Goal: Information Seeking & Learning: Understand process/instructions

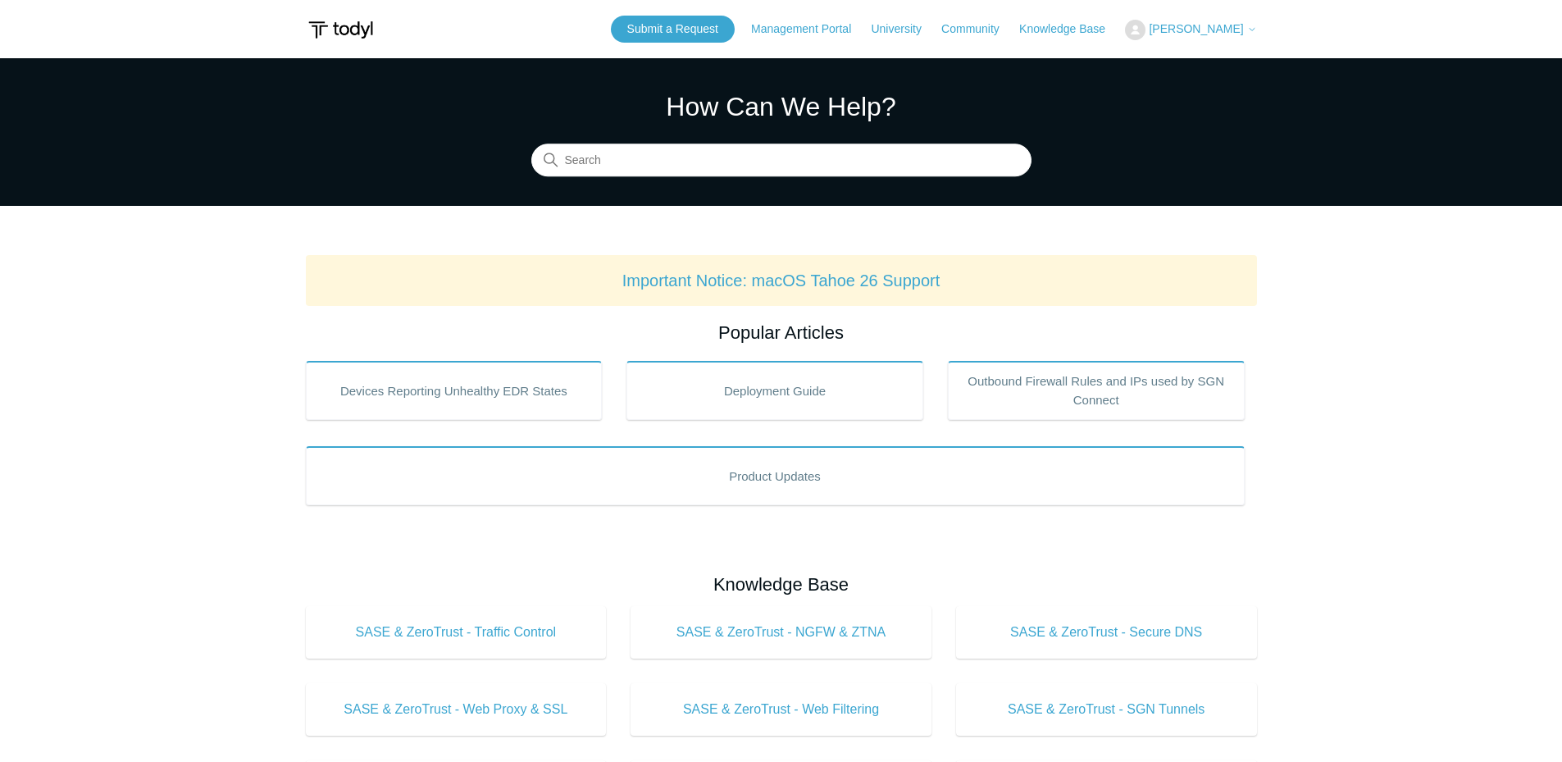
click at [690, 187] on section "How Can We Help? Search" at bounding box center [781, 132] width 1562 height 148
click at [678, 165] on input "Search" at bounding box center [781, 160] width 500 height 33
click at [673, 162] on input "Search" at bounding box center [781, 160] width 500 height 33
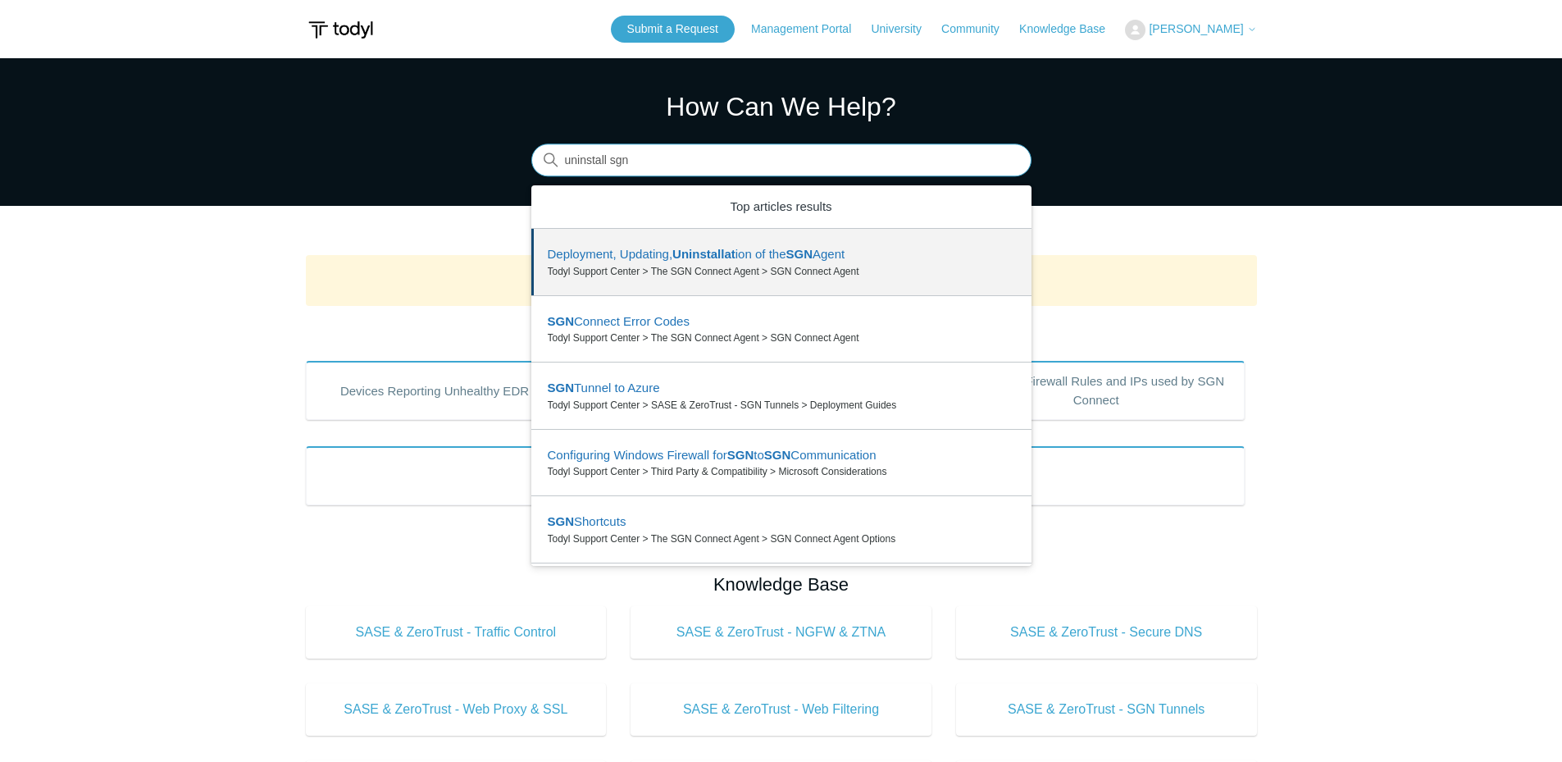
drag, startPoint x: 796, startPoint y: 212, endPoint x: 805, endPoint y: 245, distance: 33.8
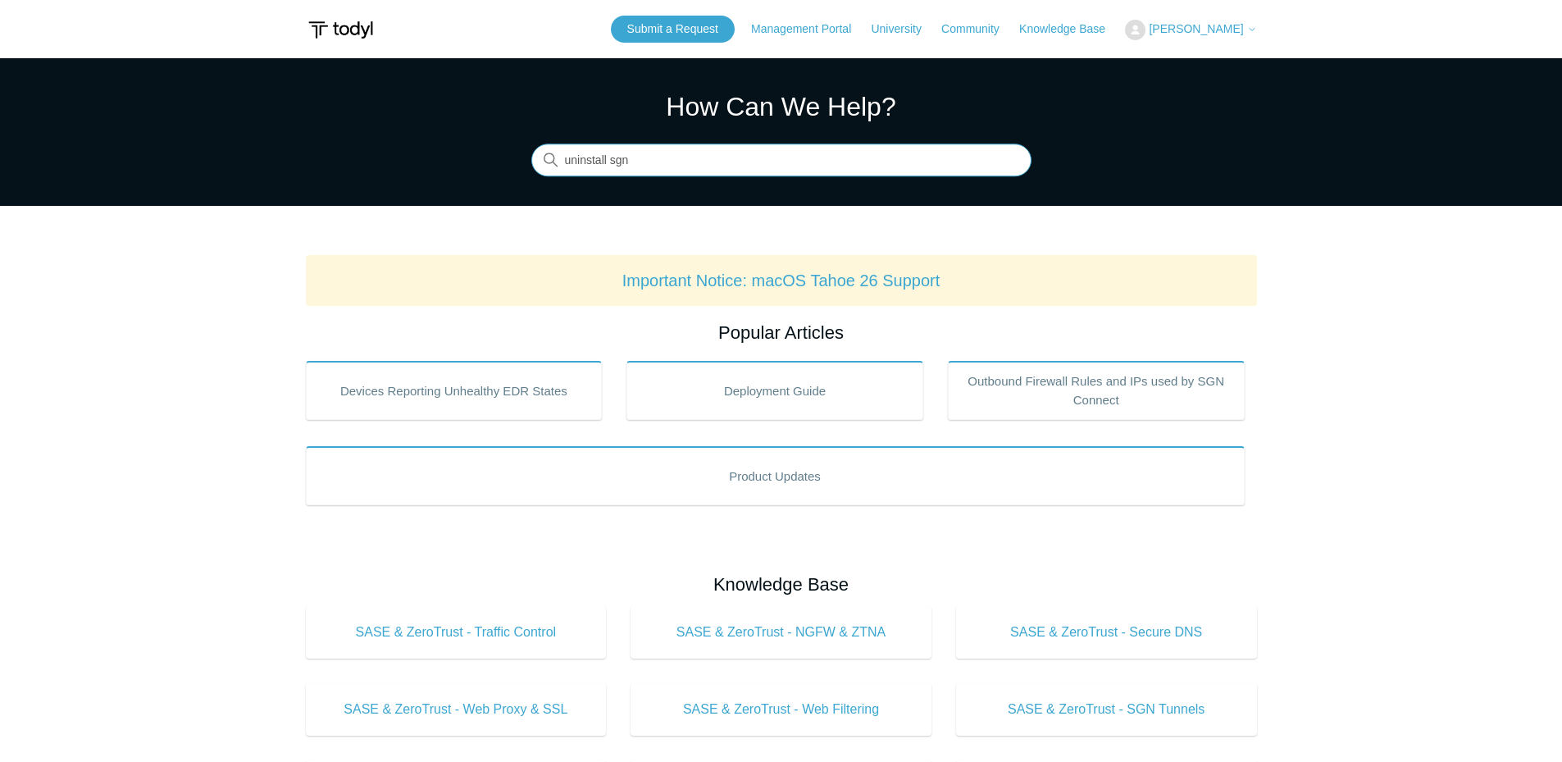
type input "uninstall sgn"
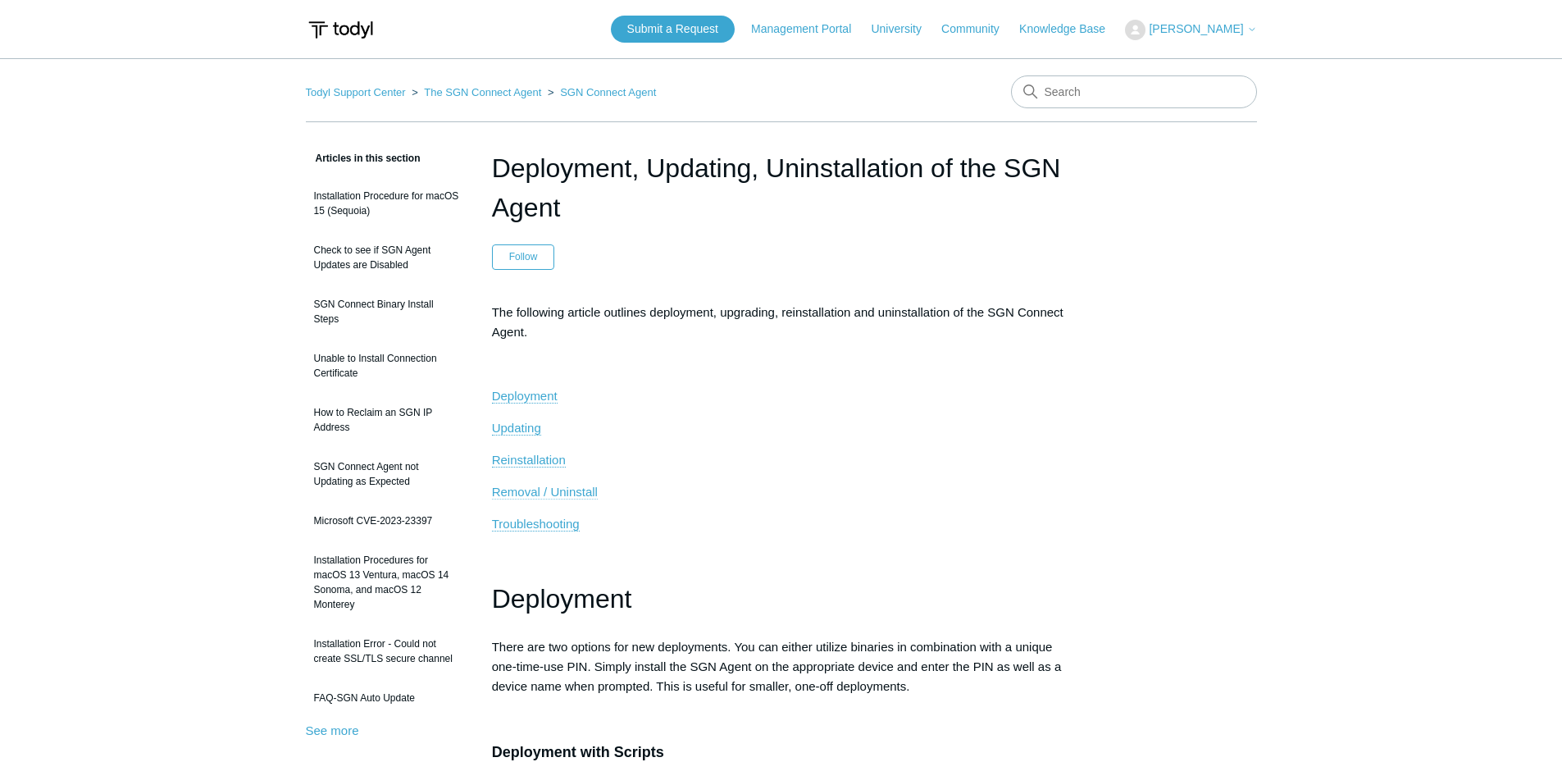
click at [536, 498] on span "Removal / Uninstall" at bounding box center [545, 492] width 106 height 14
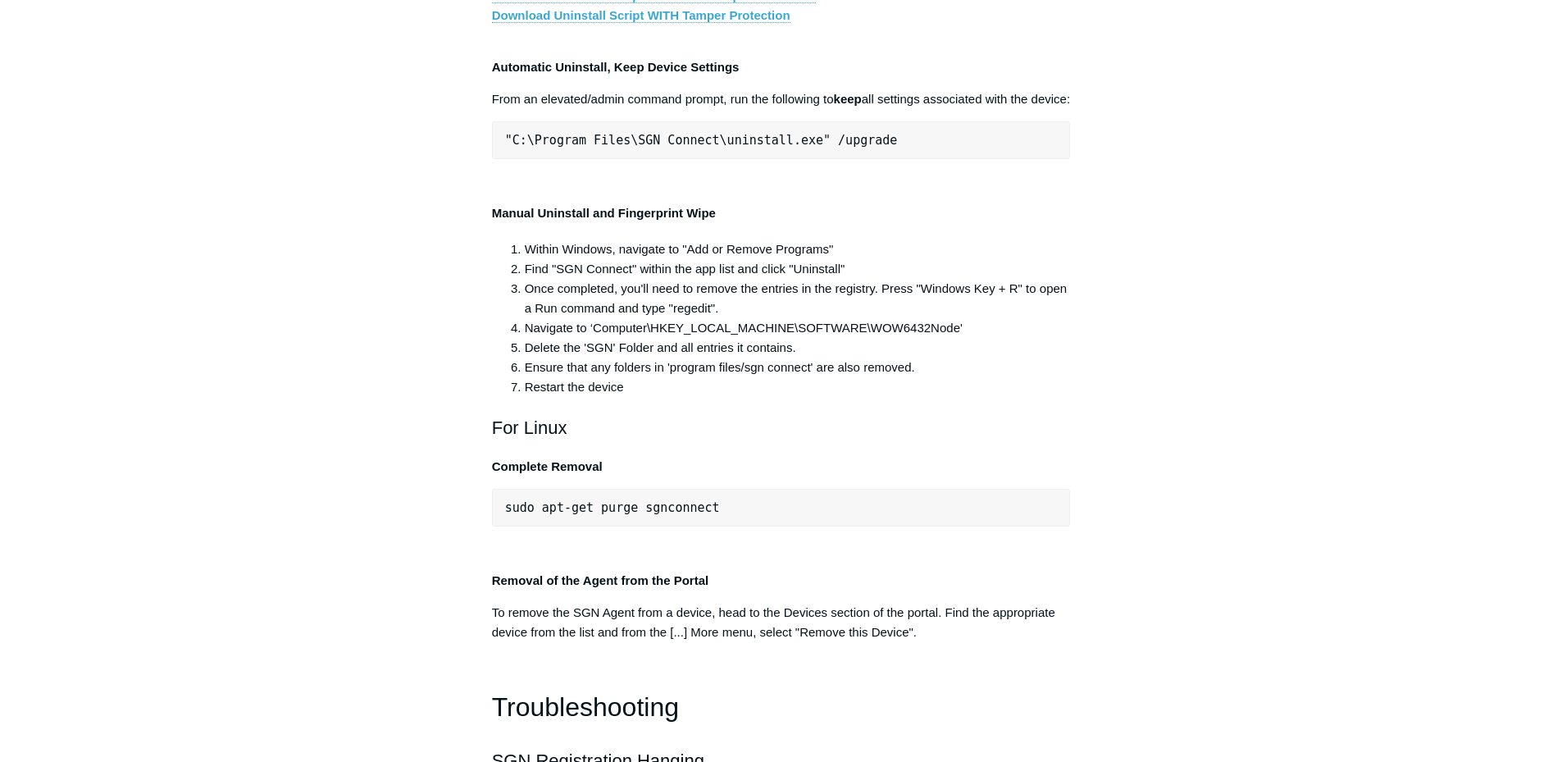
scroll to position [3273, 0]
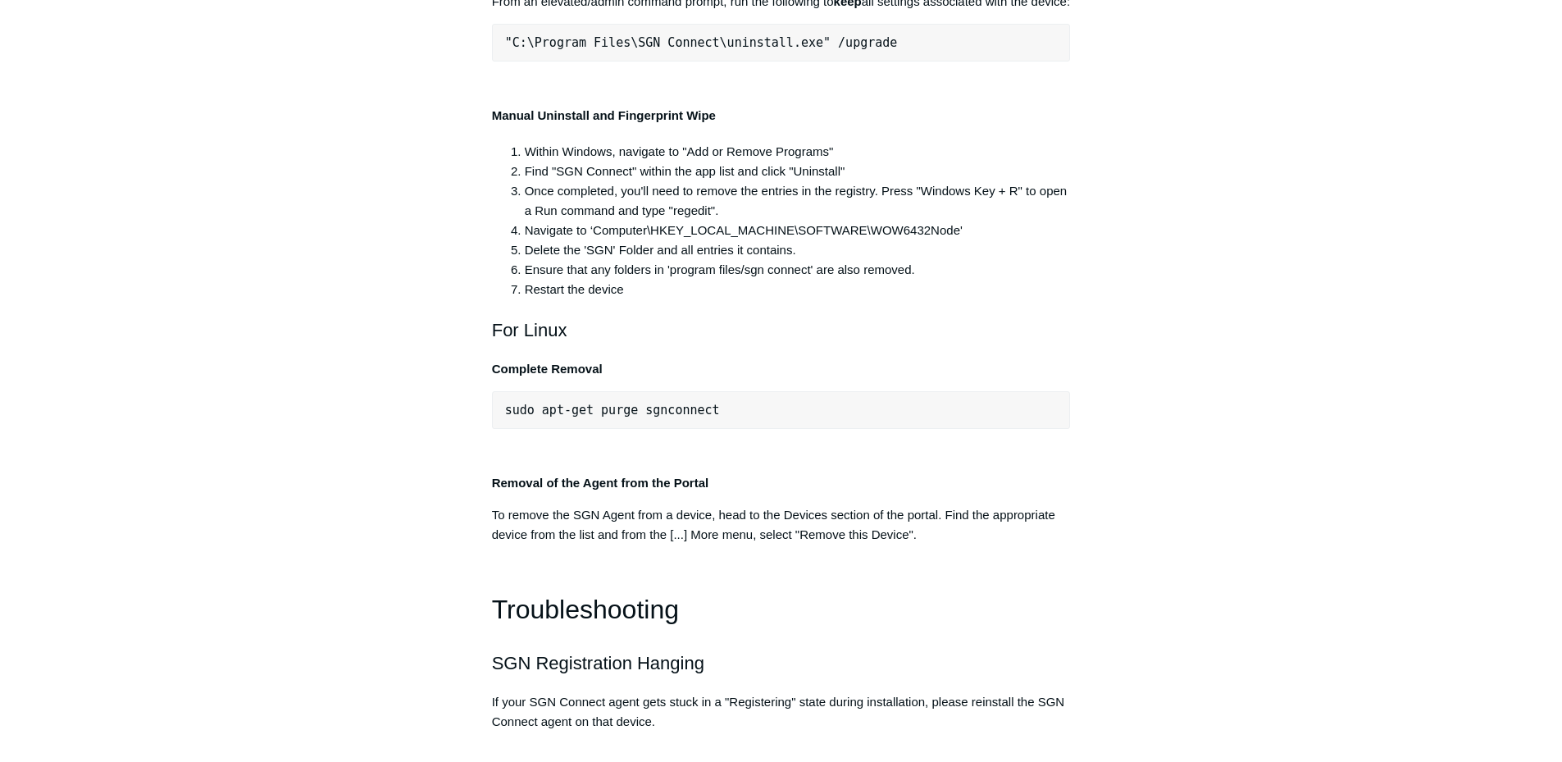
drag, startPoint x: 858, startPoint y: 271, endPoint x: 505, endPoint y: 275, distance: 352.7
drag, startPoint x: 506, startPoint y: 348, endPoint x: 1241, endPoint y: 344, distance: 734.9
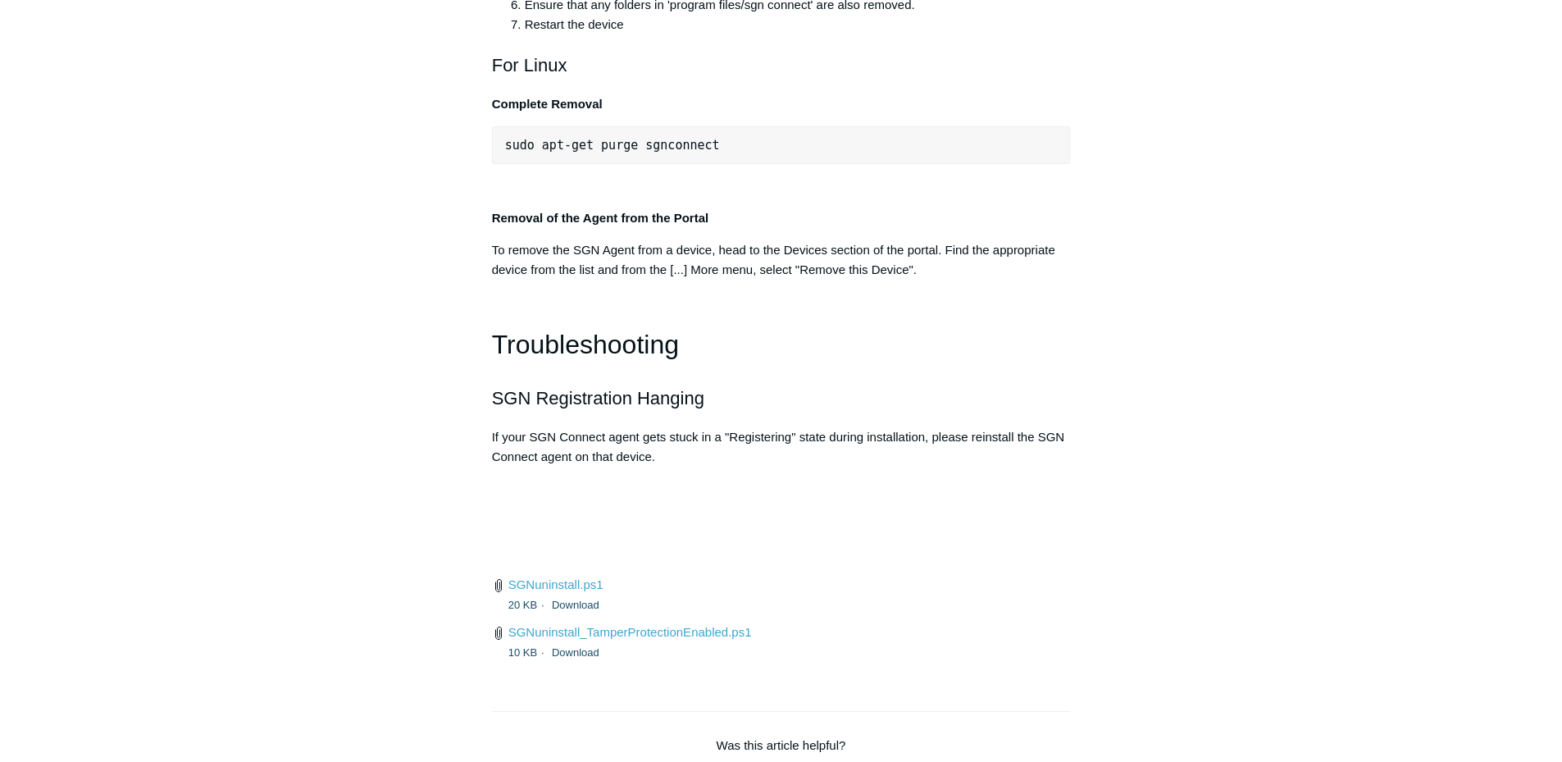
scroll to position [3683, 0]
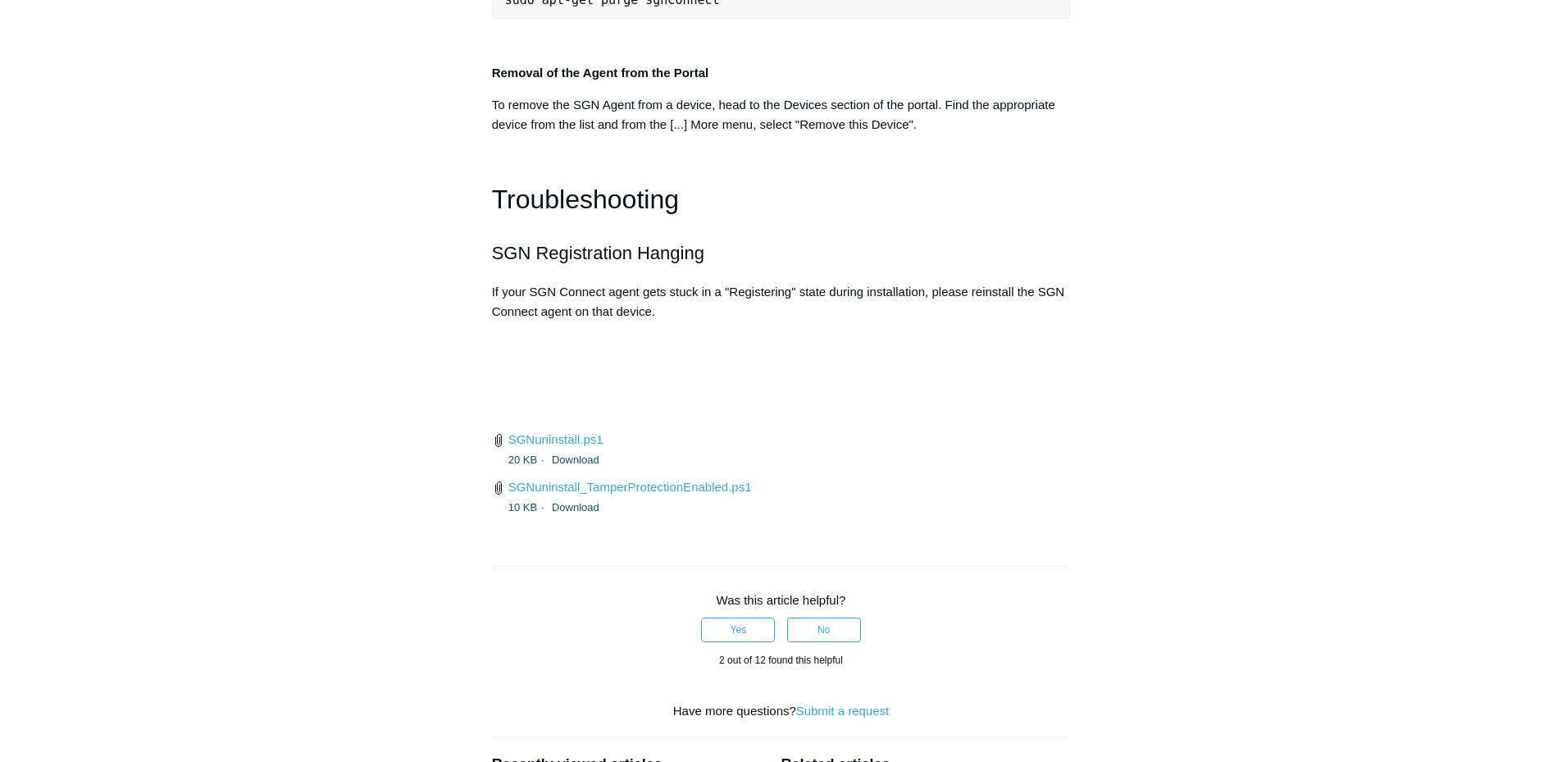
drag, startPoint x: 882, startPoint y: 282, endPoint x: 481, endPoint y: 299, distance: 401.5
copy span ""C:\Program Files\SGN Connect\uninstall.exe" /upgrade"
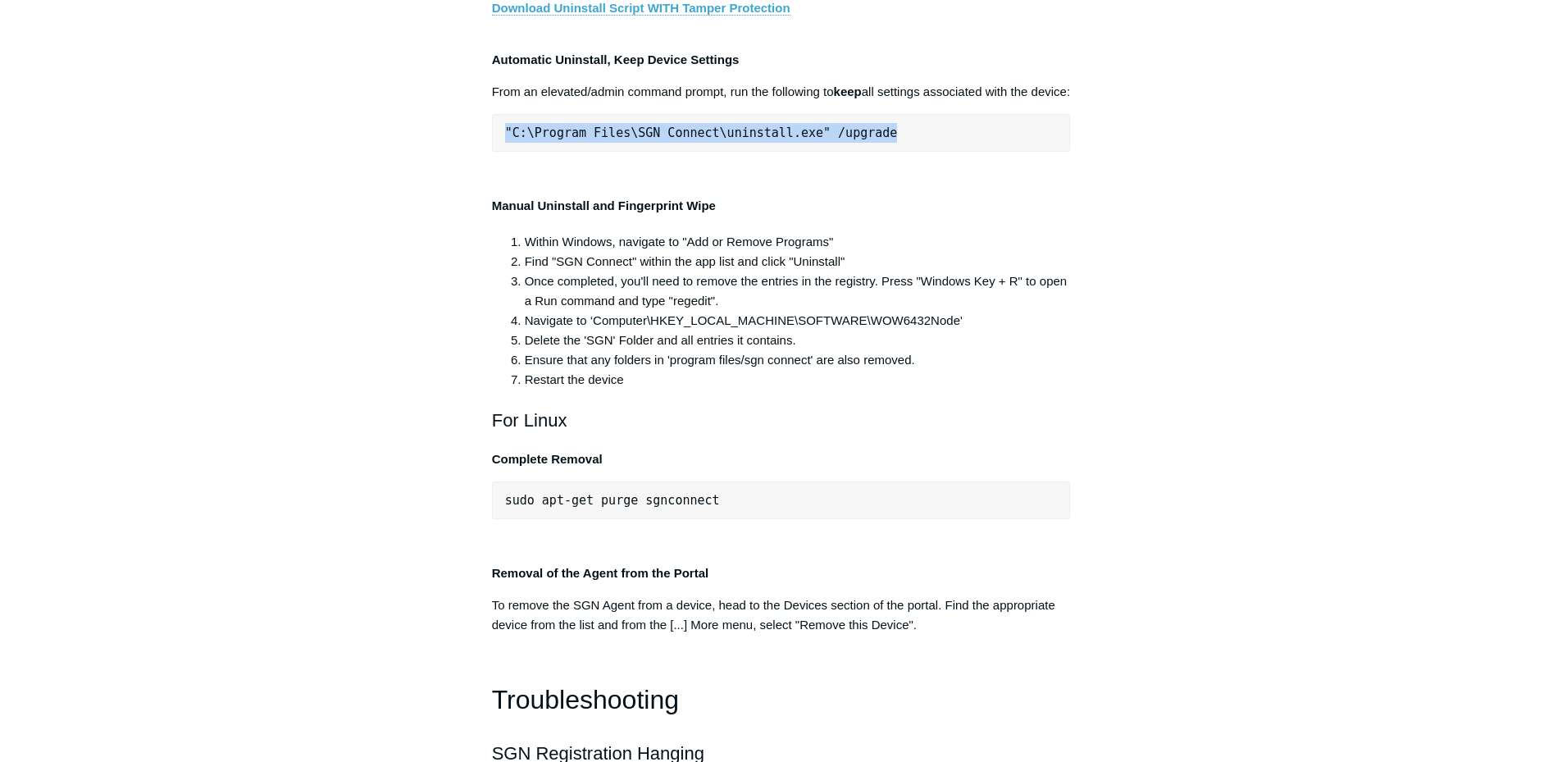
scroll to position [3191, 0]
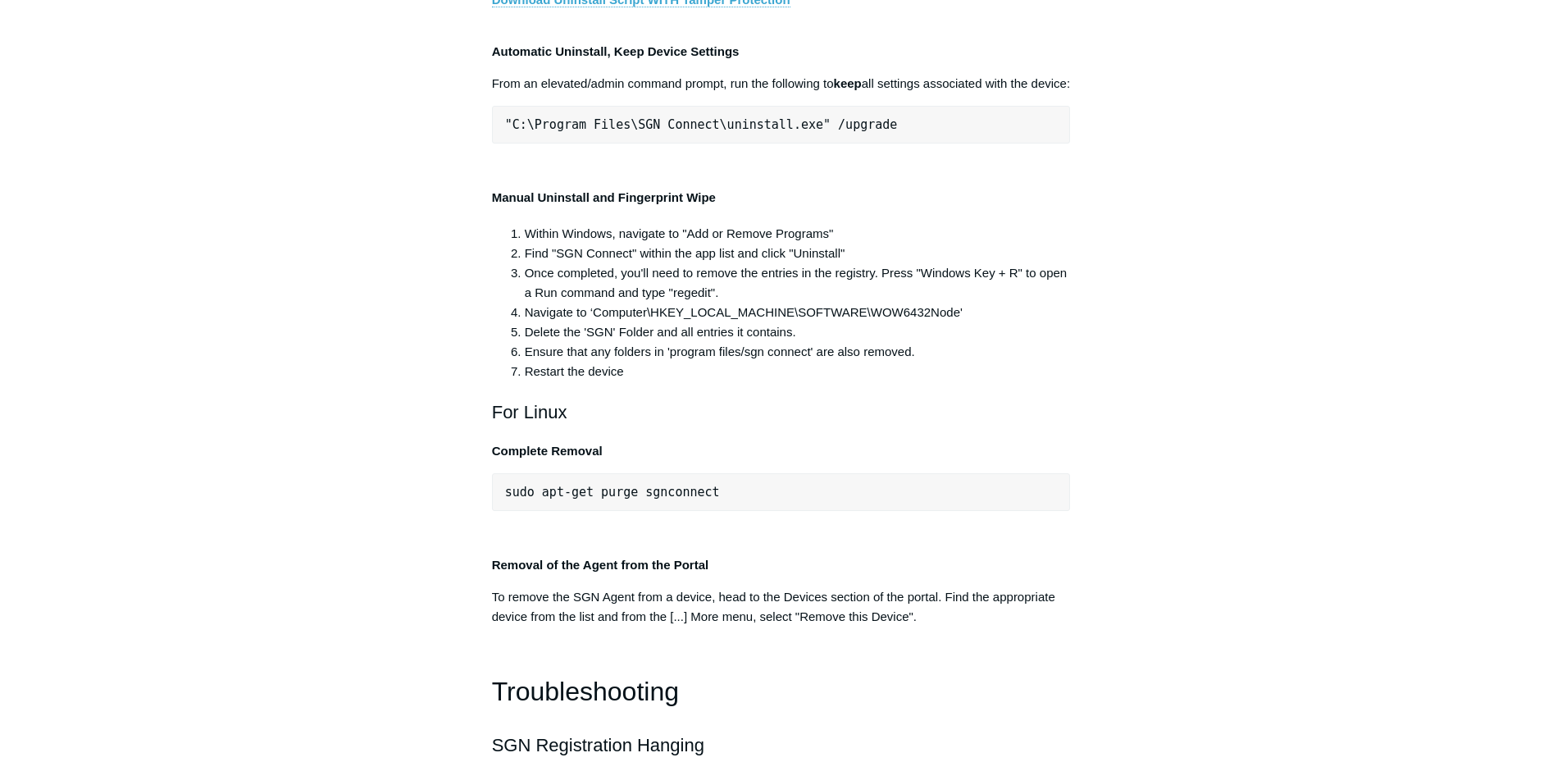
drag, startPoint x: 506, startPoint y: 428, endPoint x: 551, endPoint y: 432, distance: 45.3
drag, startPoint x: 551, startPoint y: 432, endPoint x: 716, endPoint y: 428, distance: 164.9
drag, startPoint x: 502, startPoint y: 426, endPoint x: 1214, endPoint y: 427, distance: 711.9
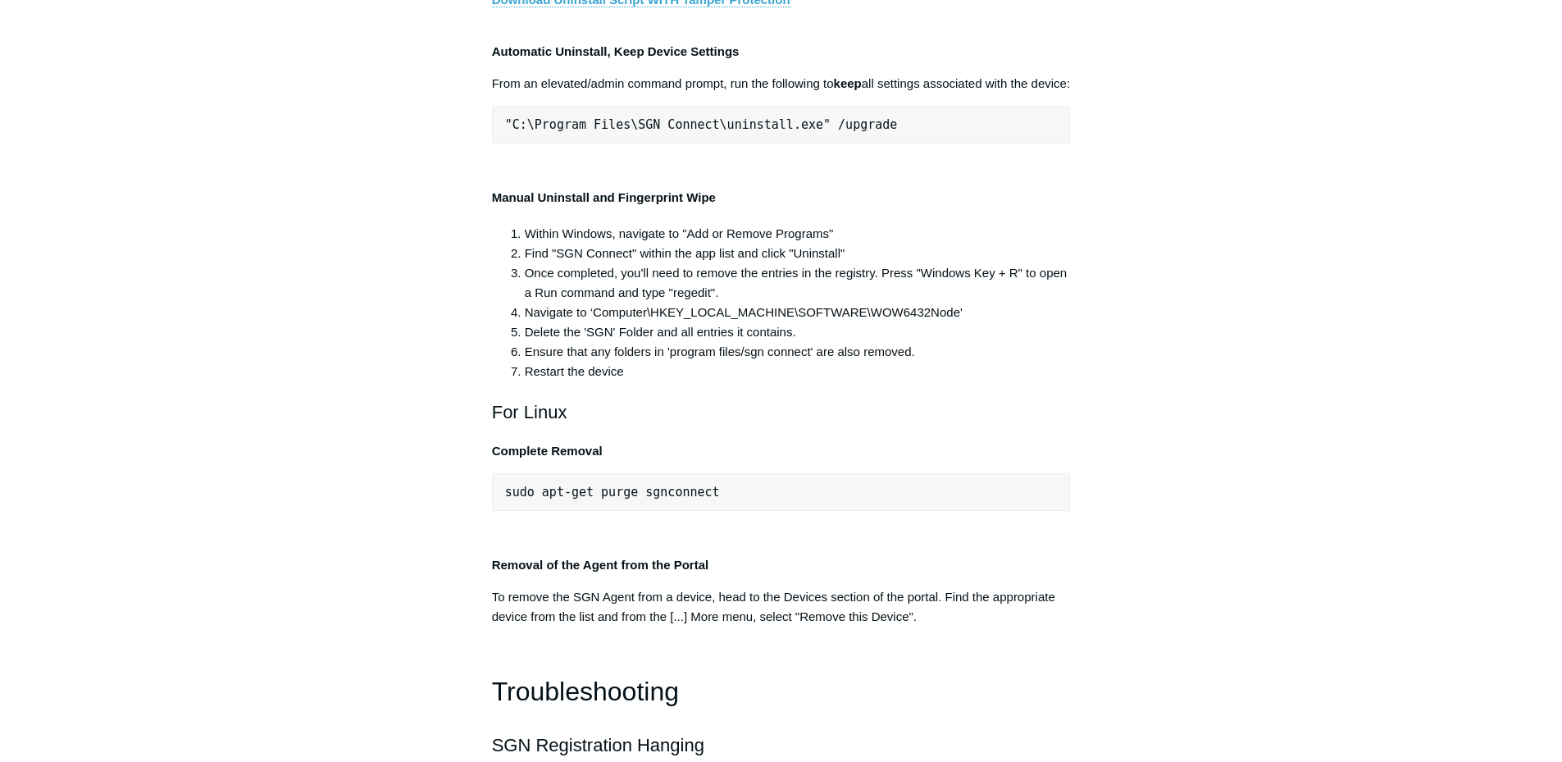
copy pre ""C:\Program Files\SGN Connect\uninstall.exe" /uninstallKey yourMaintenanceKeyHe…"
